Goal: Check status: Check status

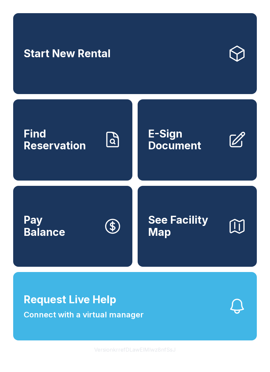
click at [108, 138] on link "Find Reservation" at bounding box center [72, 139] width 119 height 81
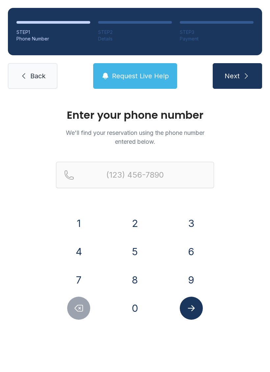
click at [200, 272] on div "9" at bounding box center [191, 280] width 46 height 23
click at [195, 278] on button "9" at bounding box center [191, 280] width 23 height 23
click at [90, 223] on button "1" at bounding box center [78, 223] width 23 height 23
click at [132, 224] on button "2" at bounding box center [135, 223] width 23 height 23
click at [190, 226] on button "3" at bounding box center [191, 223] width 23 height 23
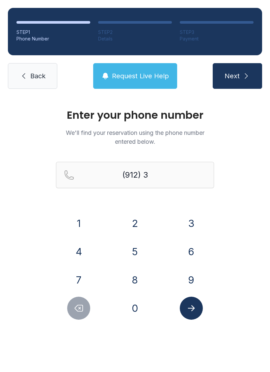
click at [193, 279] on button "9" at bounding box center [191, 280] width 23 height 23
click at [195, 274] on button "9" at bounding box center [191, 280] width 23 height 23
click at [95, 220] on div "1" at bounding box center [79, 223] width 46 height 23
click at [140, 223] on button "2" at bounding box center [135, 223] width 23 height 23
click at [80, 306] on icon "Delete number" at bounding box center [79, 309] width 8 height 6
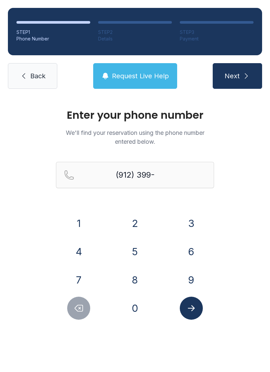
click at [90, 218] on div "1" at bounding box center [79, 223] width 46 height 23
click at [138, 229] on button "2" at bounding box center [135, 223] width 23 height 23
click at [84, 305] on button "Delete number" at bounding box center [78, 308] width 23 height 23
click at [80, 221] on button "1" at bounding box center [78, 223] width 23 height 23
click at [139, 220] on button "2" at bounding box center [135, 223] width 23 height 23
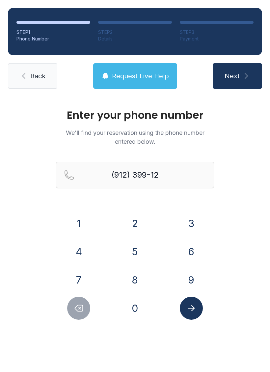
click at [80, 215] on button "1" at bounding box center [78, 223] width 23 height 23
click at [194, 220] on button "3" at bounding box center [191, 223] width 23 height 23
type input "[PHONE_NUMBER]"
click at [189, 317] on button "Submit lookup form" at bounding box center [191, 308] width 23 height 23
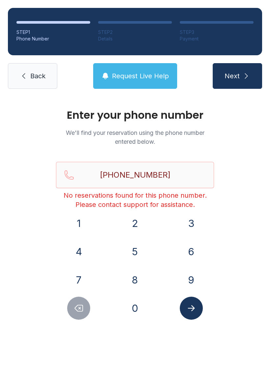
click at [35, 72] on span "Back" at bounding box center [37, 75] width 15 height 9
